Goal: Navigation & Orientation: Find specific page/section

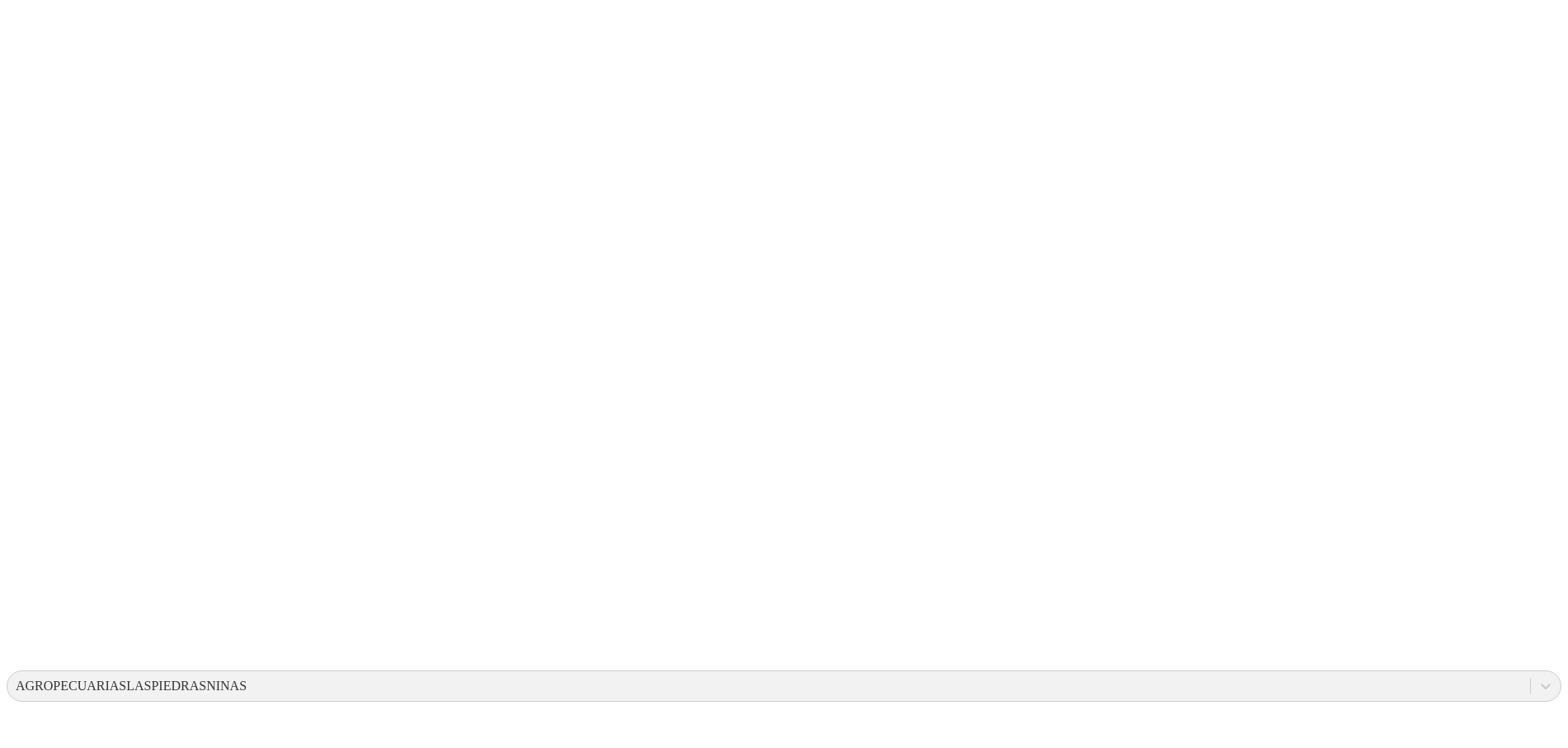
click at [247, 678] on div "AGROPECUARIASLASPIEDRASNINAS" at bounding box center [131, 685] width 231 height 15
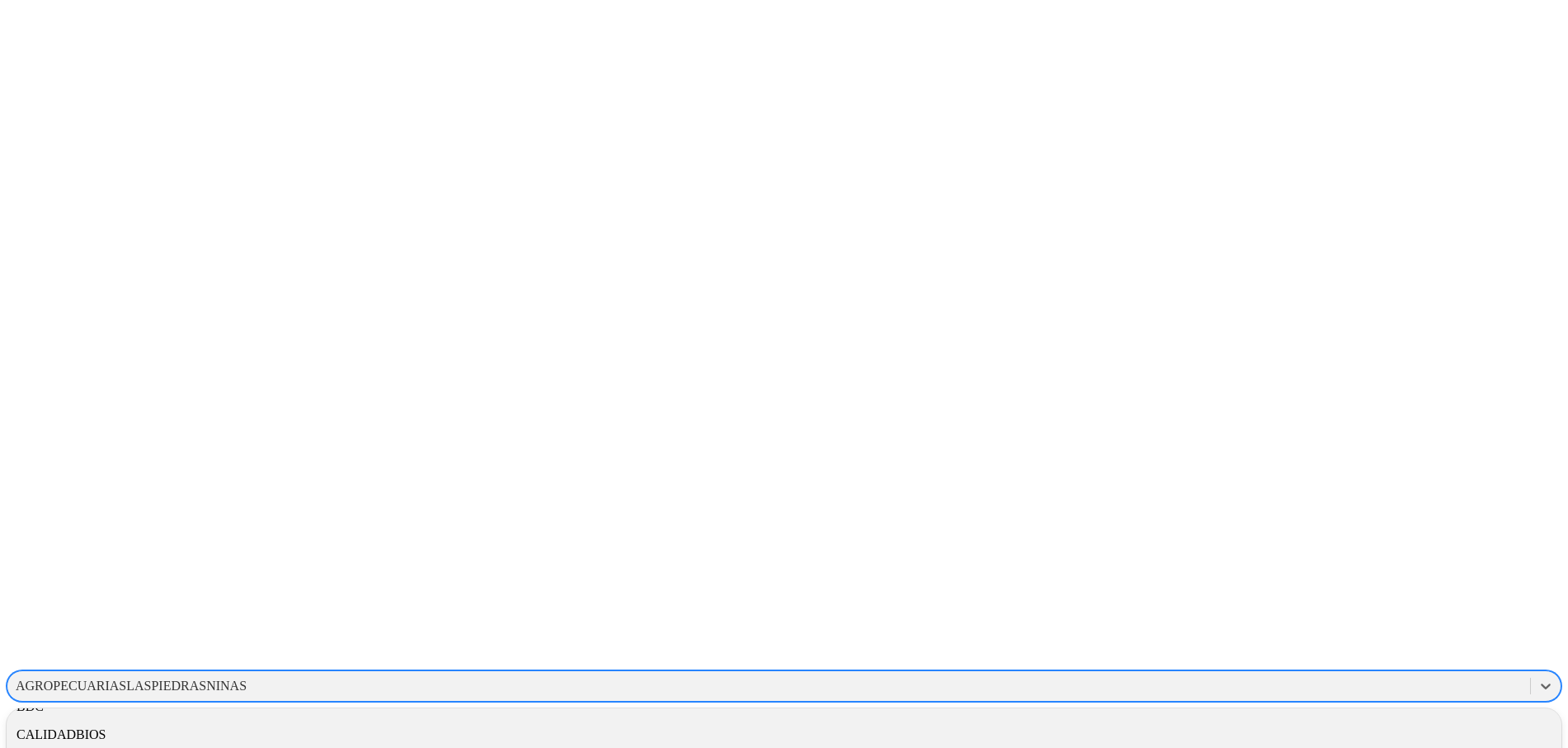
scroll to position [947, 0]
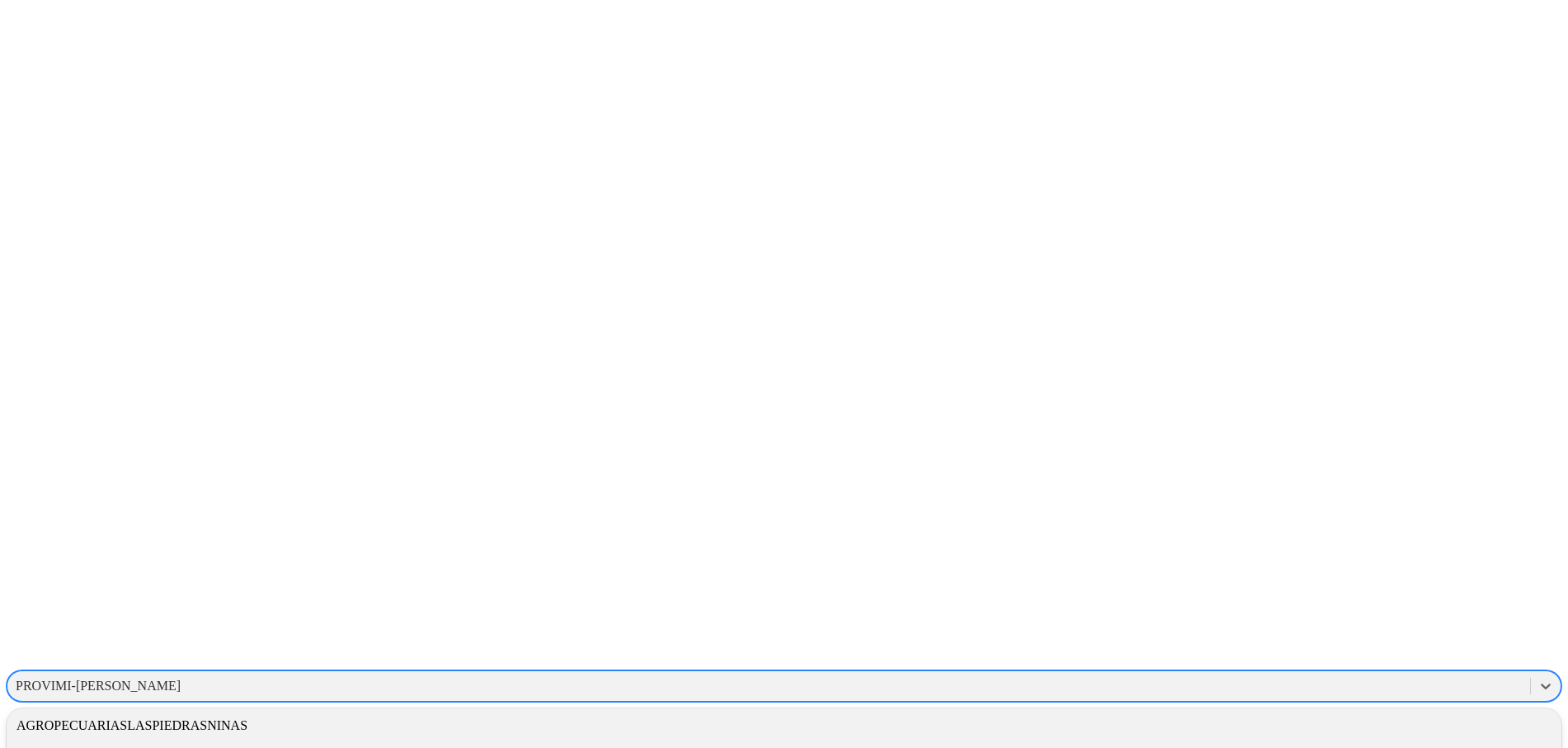
click at [1279, 673] on div "PROVIMI-[PERSON_NAME]" at bounding box center [768, 685] width 1523 height 25
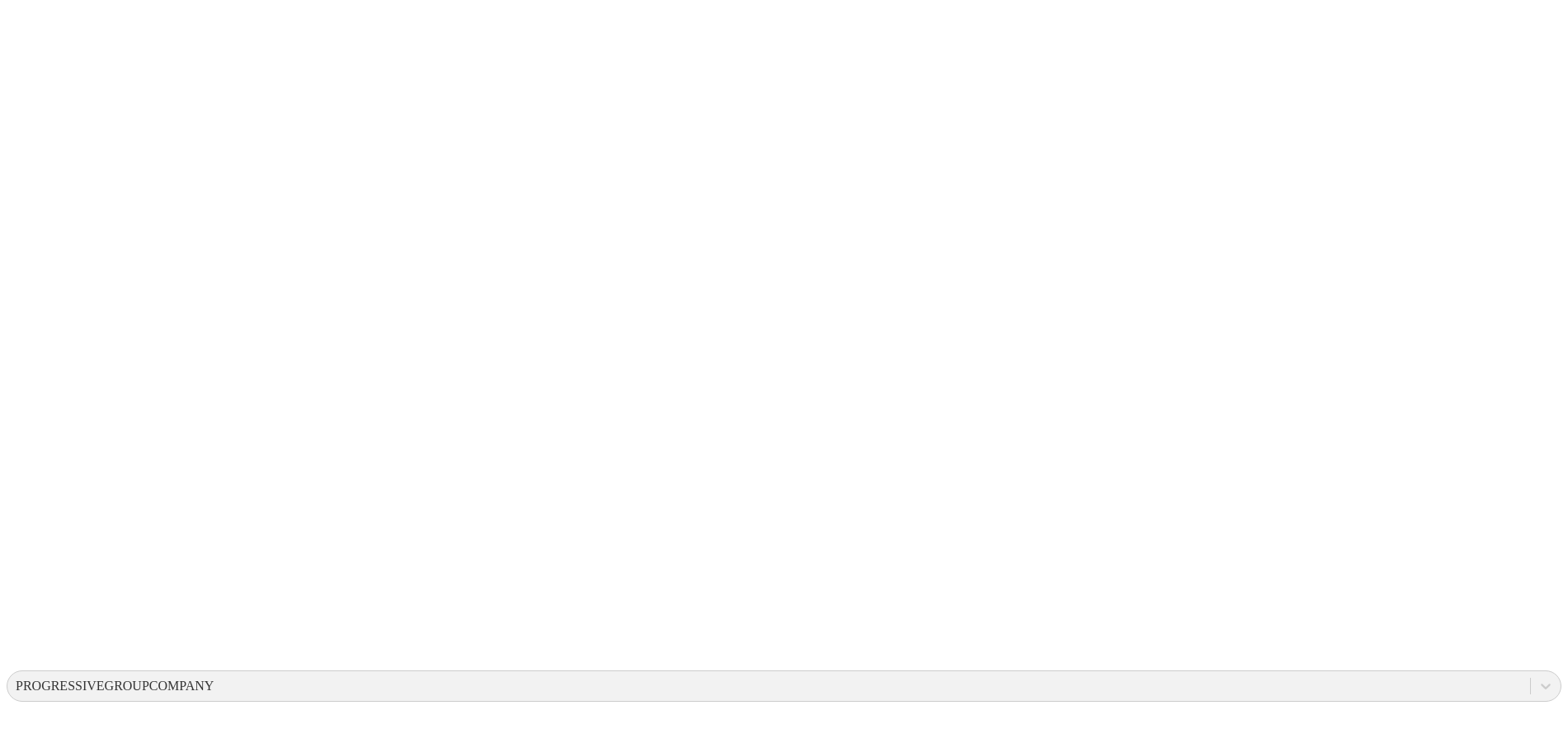
drag, startPoint x: 520, startPoint y: 406, endPoint x: 561, endPoint y: 455, distance: 64.4
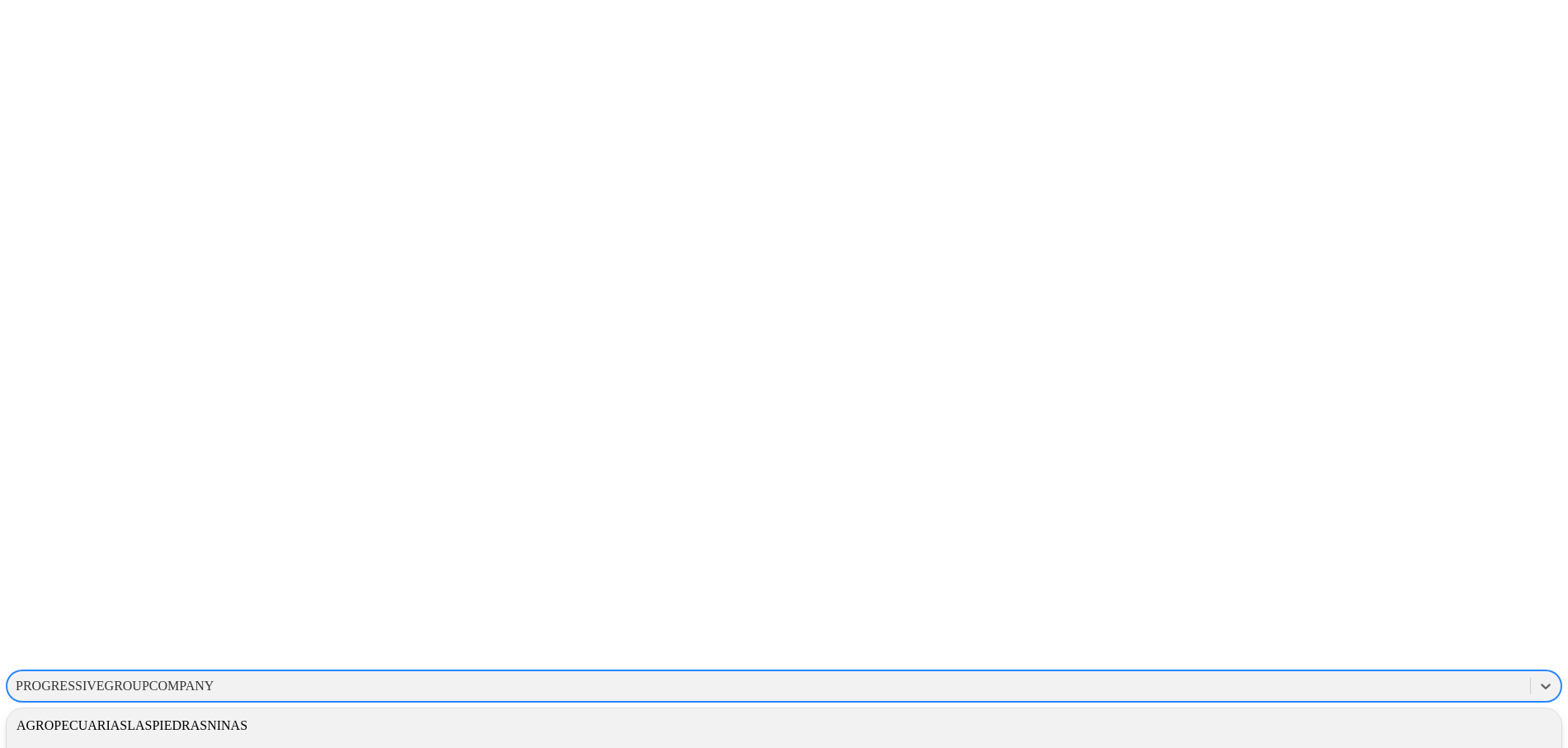
click at [1228, 673] on div "PROGRESSIVEGROUPCOMPANY" at bounding box center [768, 685] width 1523 height 25
